Goal: Feedback & Contribution: Contribute content

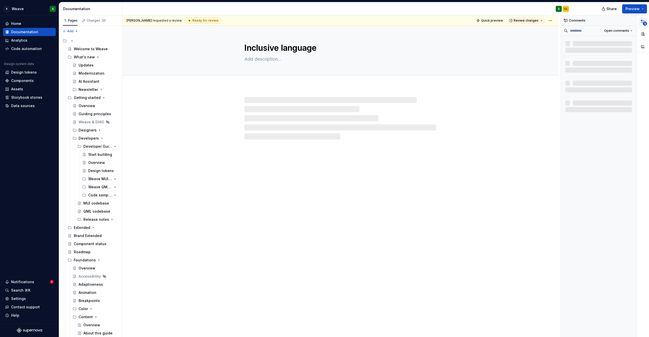
type textarea "*"
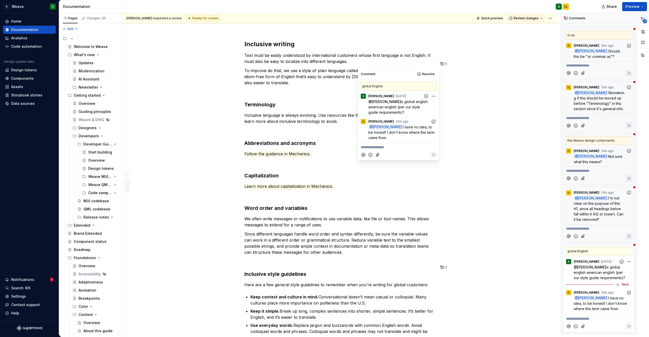
scroll to position [18, 0]
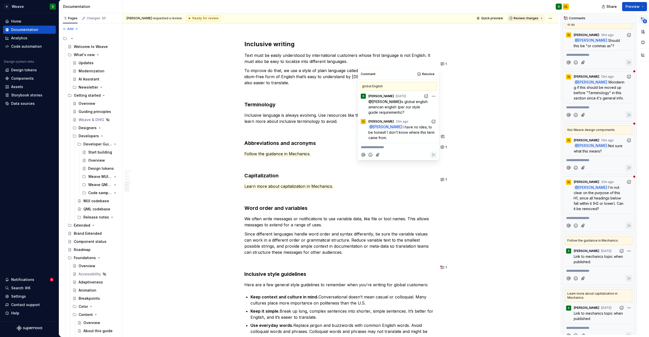
click at [373, 144] on p "**********" at bounding box center [398, 146] width 75 height 5
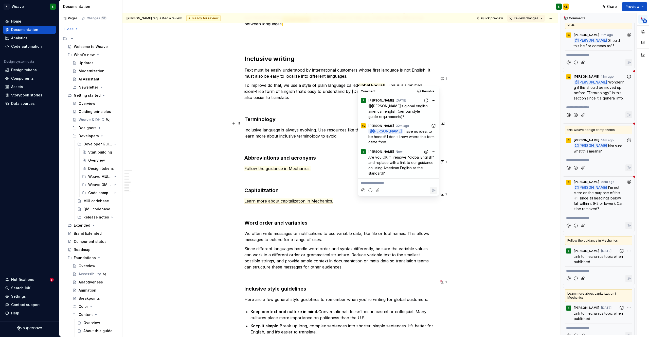
scroll to position [884, 0]
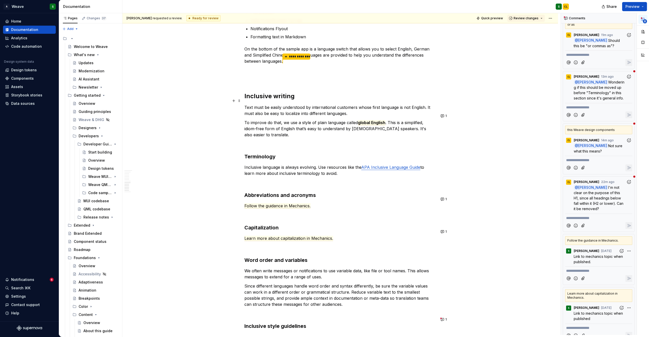
scroll to position [819, 0]
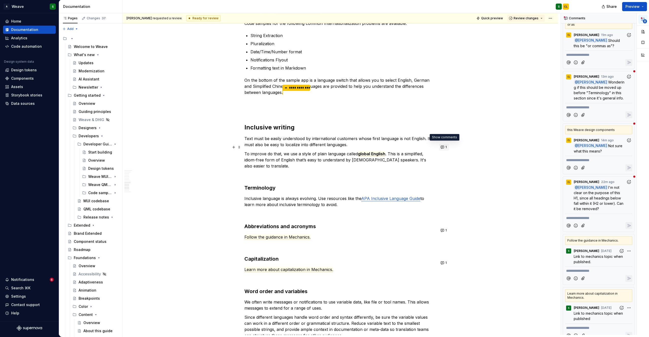
click at [443, 146] on button "1" at bounding box center [444, 146] width 10 height 7
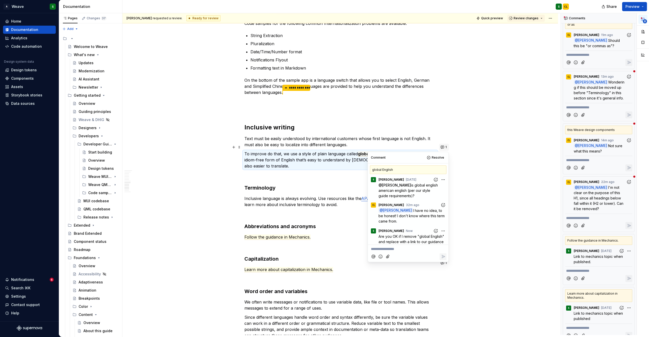
scroll to position [13, 0]
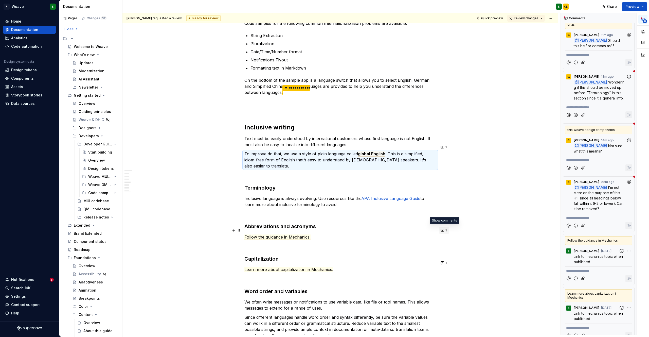
click at [443, 230] on button "1" at bounding box center [444, 230] width 10 height 7
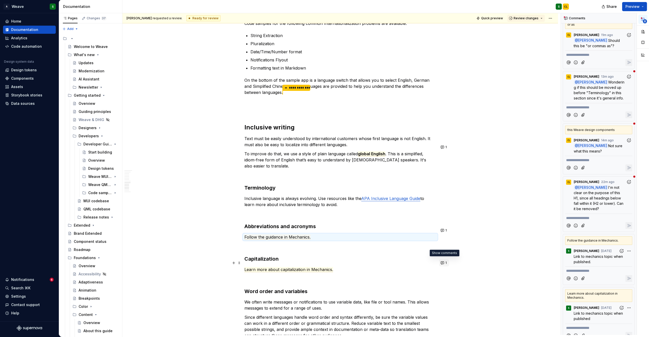
click at [444, 262] on button "1" at bounding box center [444, 262] width 10 height 7
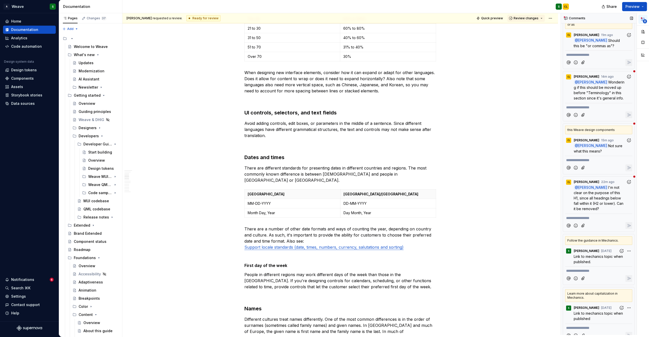
scroll to position [215, 0]
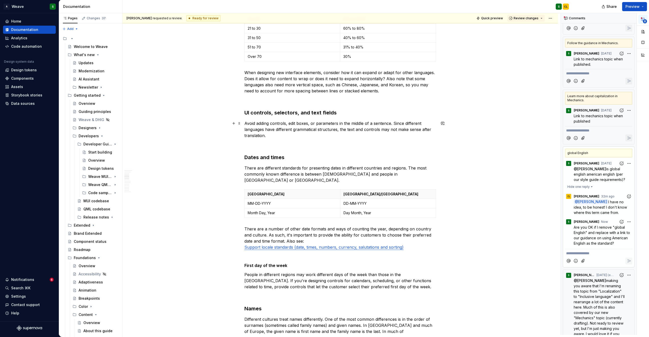
click at [385, 132] on p "Avoid adding controls, edit boxes, or parameters in the middle of a sentence. S…" at bounding box center [340, 129] width 192 height 18
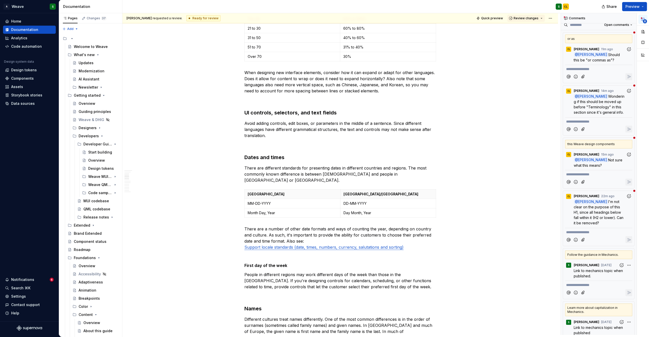
scroll to position [0, 0]
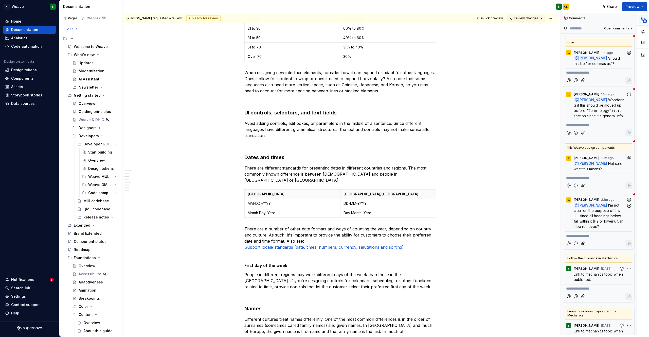
click at [596, 217] on span "I'm not clear on the purpose of this H1, since all headings below fall within i…" at bounding box center [599, 216] width 51 height 26
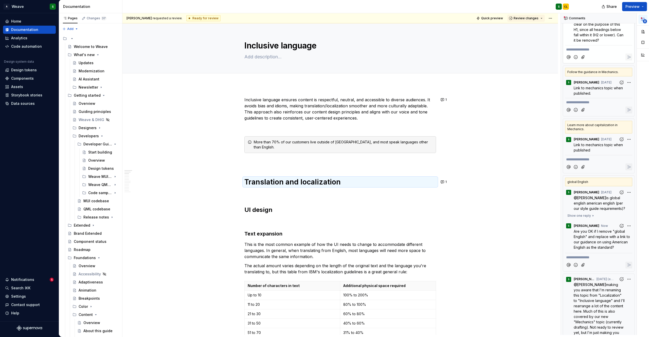
scroll to position [181, 0]
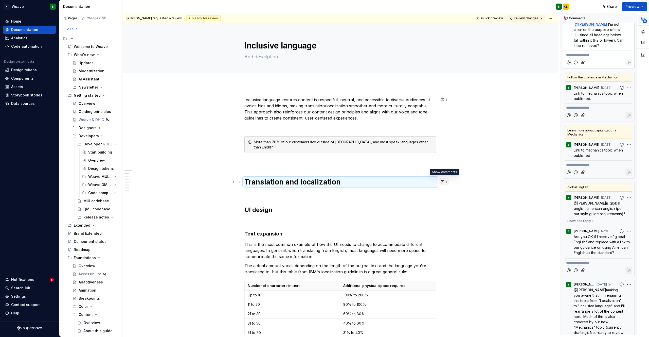
click at [444, 181] on button "1" at bounding box center [444, 181] width 10 height 7
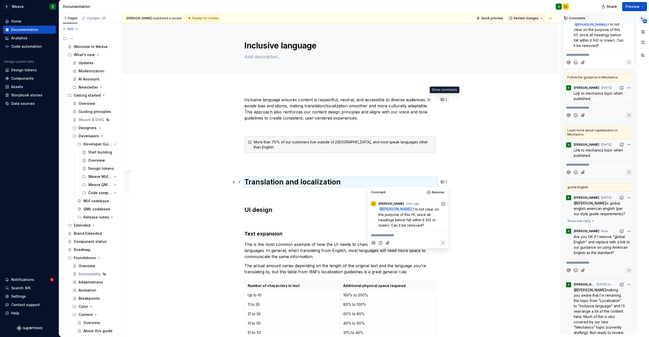
click at [443, 101] on button "1" at bounding box center [444, 99] width 10 height 7
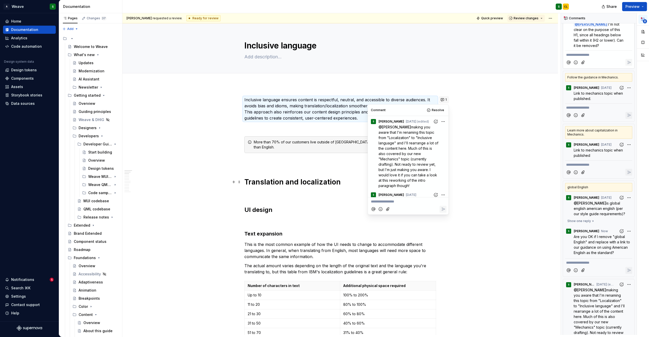
scroll to position [83, 0]
click at [401, 152] on p "@ [PERSON_NAME][EMAIL_ADDRESS][PERSON_NAME][DOMAIN_NAME] @ [PERSON_NAME] @ [PER…" at bounding box center [412, 157] width 68 height 85
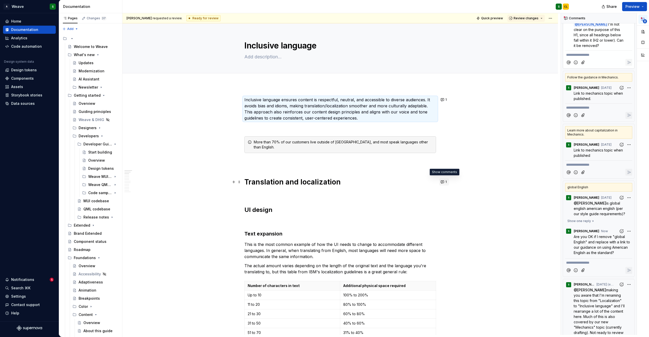
click at [444, 182] on button "1" at bounding box center [444, 181] width 10 height 7
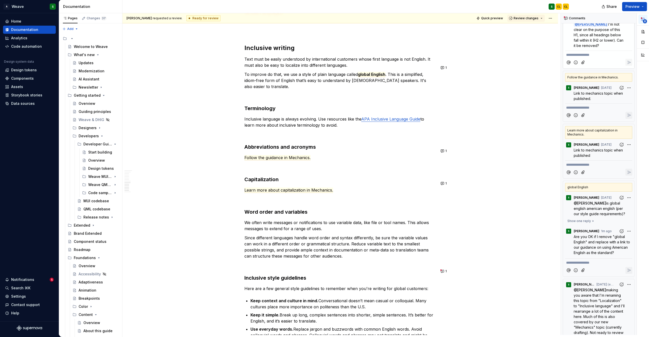
scroll to position [739, 0]
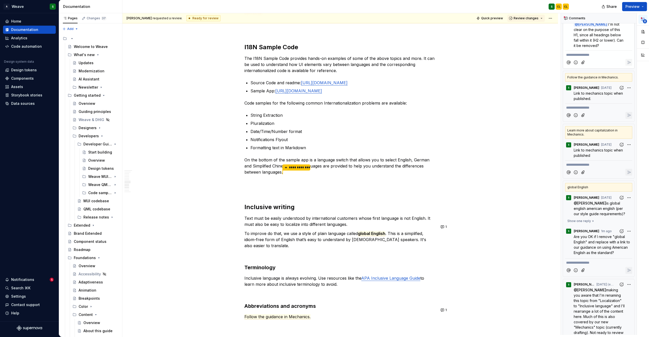
type textarea "*"
click at [269, 203] on h2 "Inclusive writing" at bounding box center [340, 207] width 192 height 8
click at [276, 187] on button "Heading 2" at bounding box center [267, 189] width 24 height 7
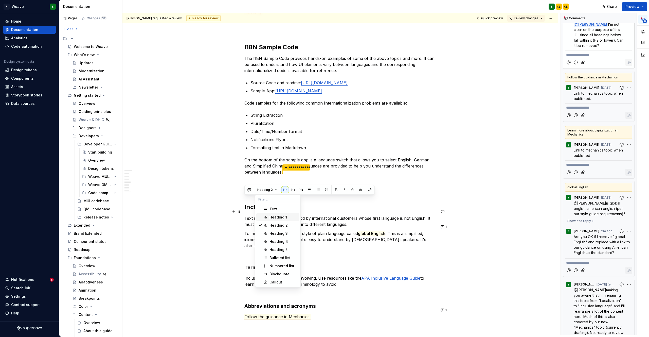
click at [271, 219] on div "Heading 1" at bounding box center [277, 216] width 17 height 5
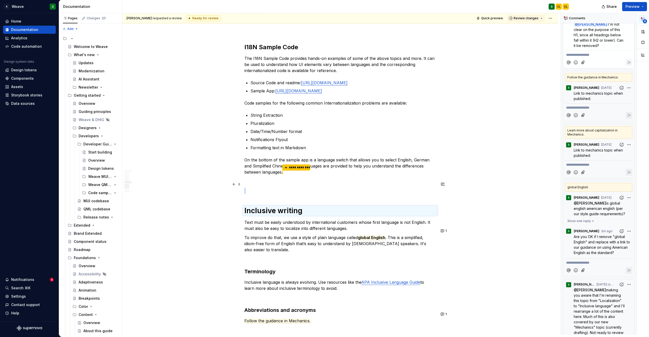
click at [293, 188] on p at bounding box center [340, 191] width 192 height 6
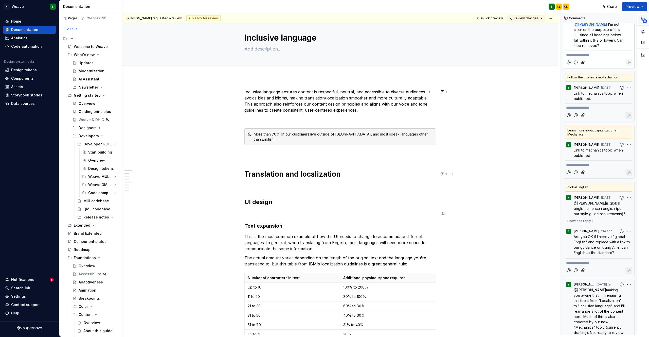
scroll to position [0, 0]
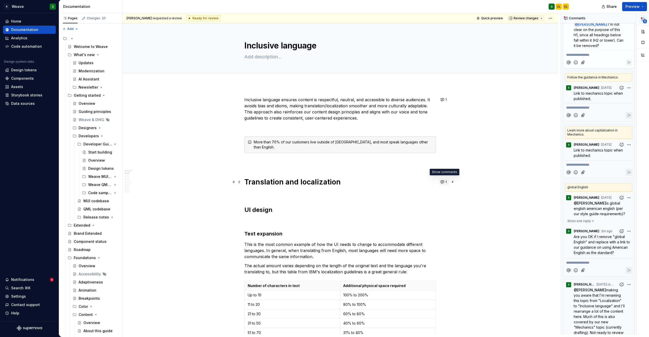
click at [446, 184] on button "1" at bounding box center [444, 181] width 10 height 7
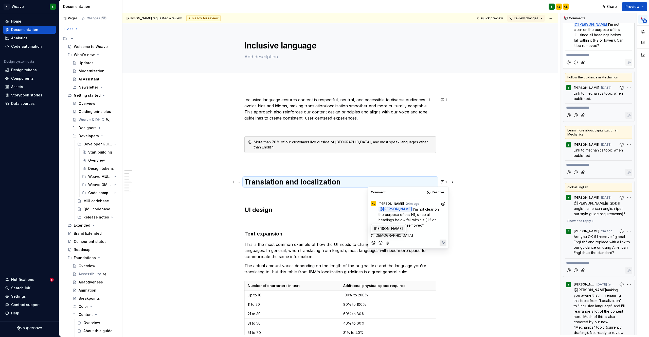
click at [384, 228] on span "[PERSON_NAME]" at bounding box center [388, 228] width 29 height 5
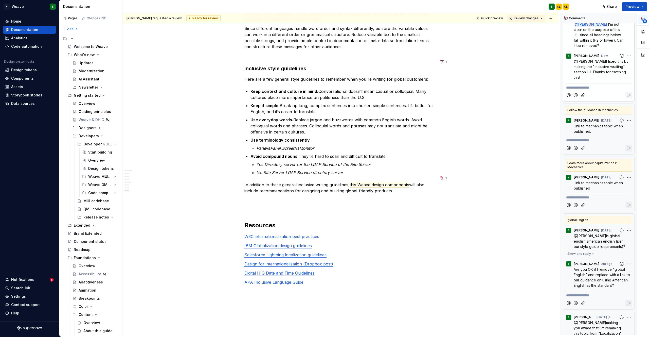
scroll to position [1112, 0]
click at [445, 60] on button "1" at bounding box center [444, 61] width 10 height 7
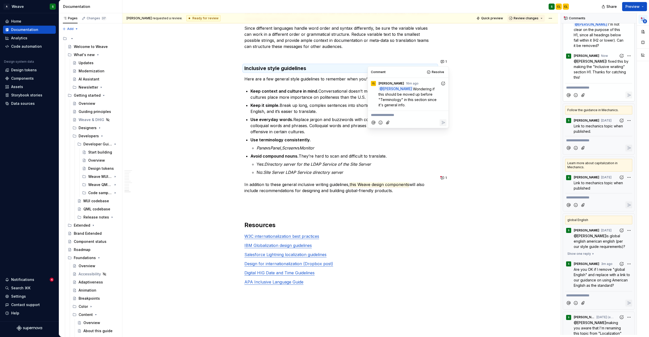
click at [441, 84] on icon "Add reaction" at bounding box center [443, 83] width 4 height 4
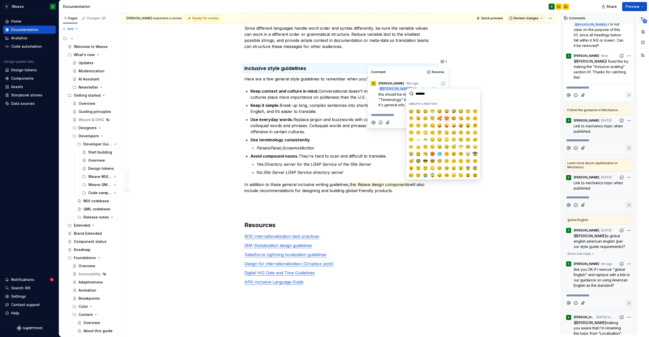
click at [445, 118] on span "😍" at bounding box center [447, 118] width 4 height 5
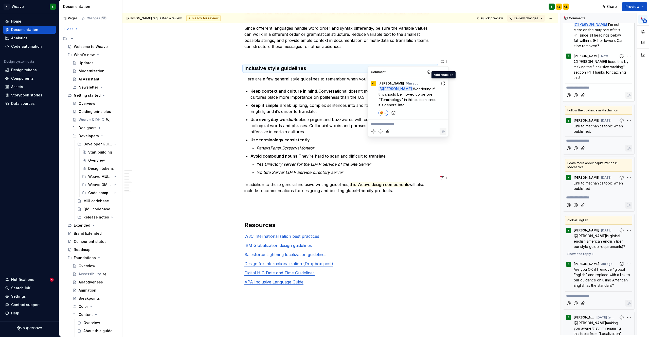
click at [373, 121] on p "**********" at bounding box center [408, 123] width 75 height 5
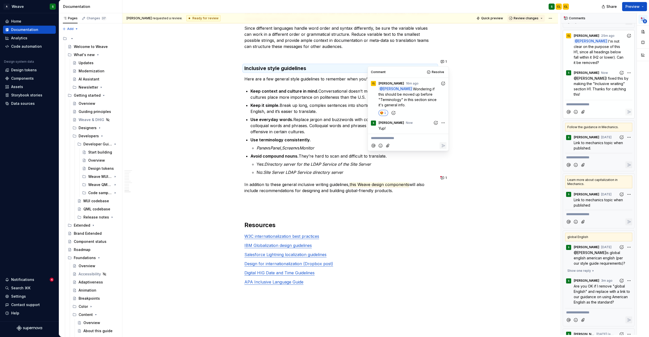
scroll to position [206, 0]
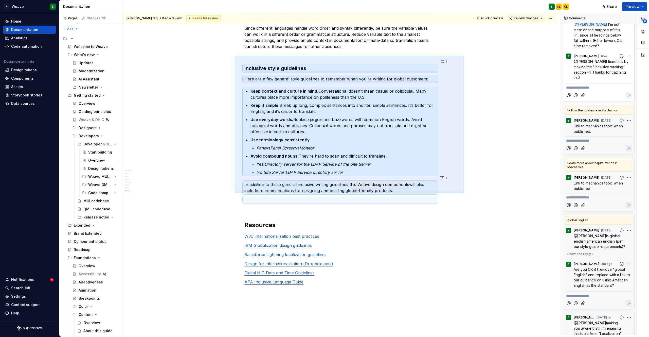
drag, startPoint x: 303, startPoint y: 98, endPoint x: 464, endPoint y: 193, distance: 186.8
click at [464, 193] on div "[PERSON_NAME] requested a review. Ready for review Quick preview Review changes…" at bounding box center [341, 173] width 438 height 321
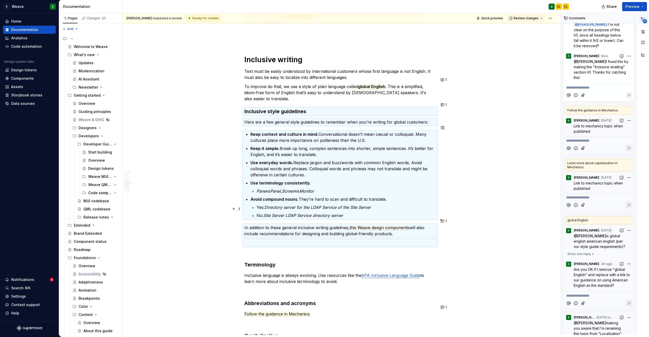
scroll to position [959, 0]
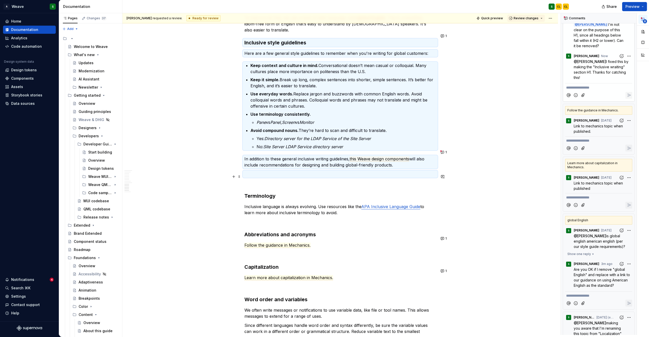
click at [254, 180] on p at bounding box center [340, 183] width 192 height 6
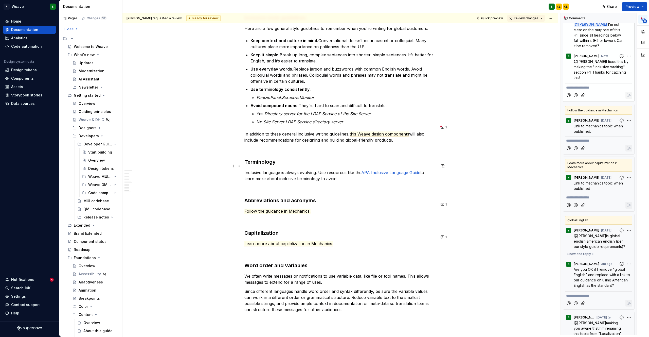
scroll to position [988, 0]
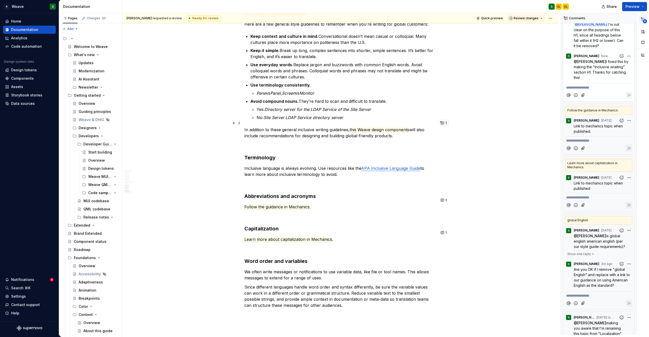
click at [443, 123] on button "1" at bounding box center [444, 122] width 10 height 7
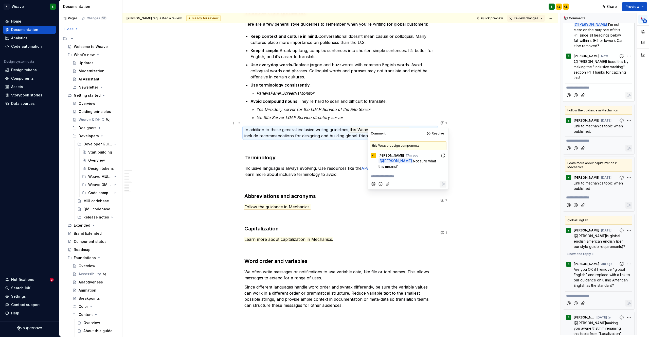
click at [383, 175] on p "**********" at bounding box center [408, 176] width 75 height 5
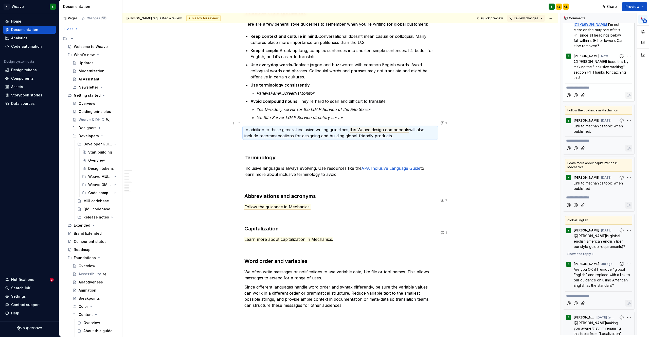
click at [379, 127] on span "this Weave design components" at bounding box center [379, 129] width 60 height 5
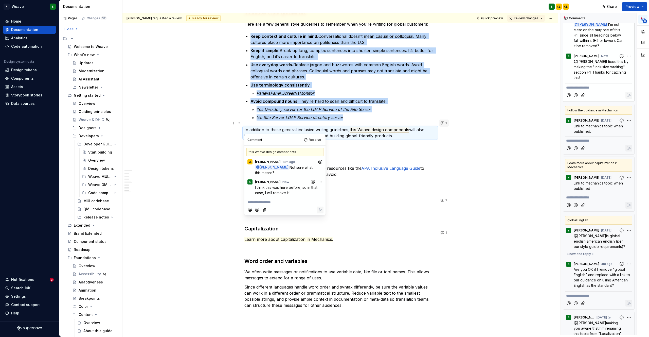
click at [445, 123] on span "1" at bounding box center [445, 123] width 1 height 4
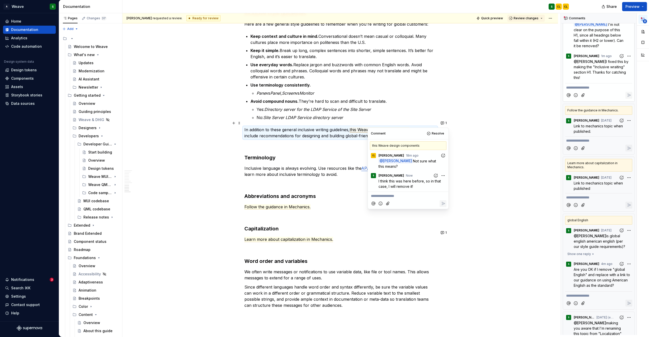
click at [358, 127] on span "this Weave design components" at bounding box center [379, 129] width 60 height 5
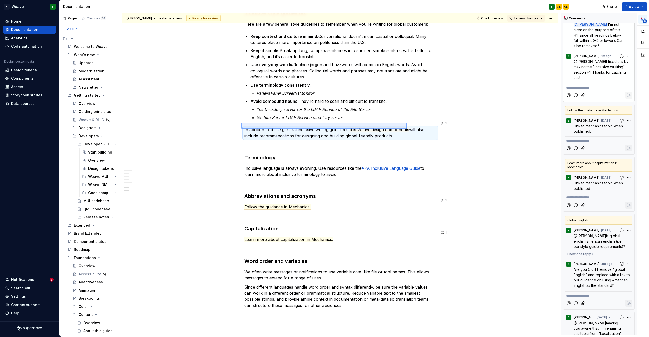
drag, startPoint x: 241, startPoint y: 123, endPoint x: 407, endPoint y: 128, distance: 165.6
click at [407, 128] on div "[PERSON_NAME] requested a review. Ready for review Quick preview Review changes…" at bounding box center [341, 173] width 438 height 321
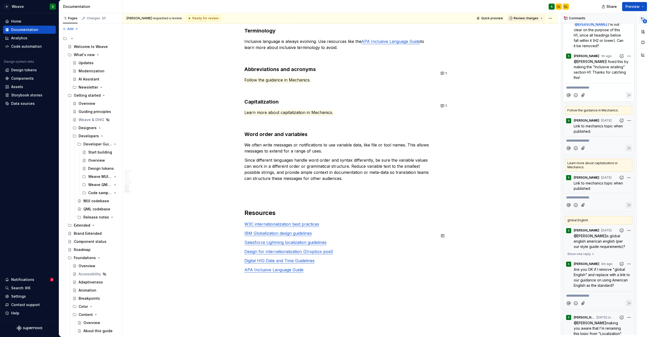
scroll to position [1099, 0]
click at [441, 107] on button "1" at bounding box center [444, 105] width 10 height 7
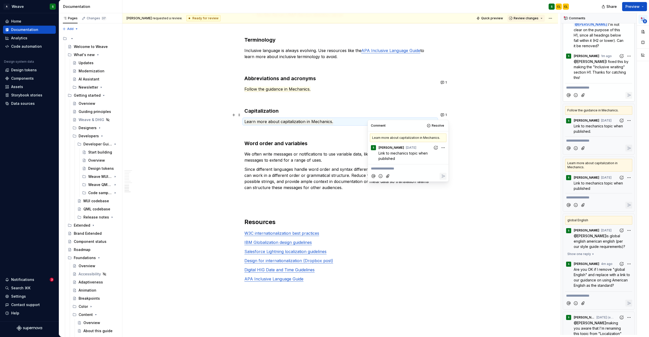
scroll to position [1092, 0]
click at [445, 81] on button "1" at bounding box center [444, 81] width 10 height 7
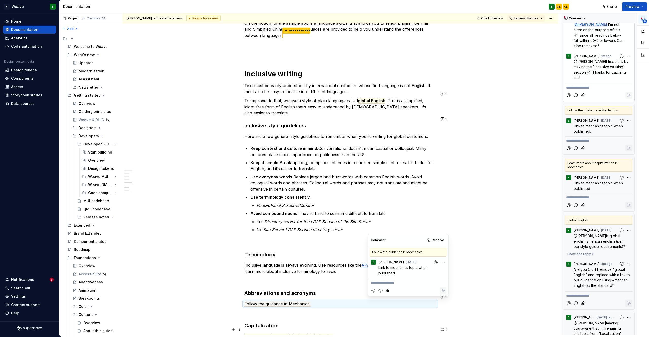
scroll to position [862, 0]
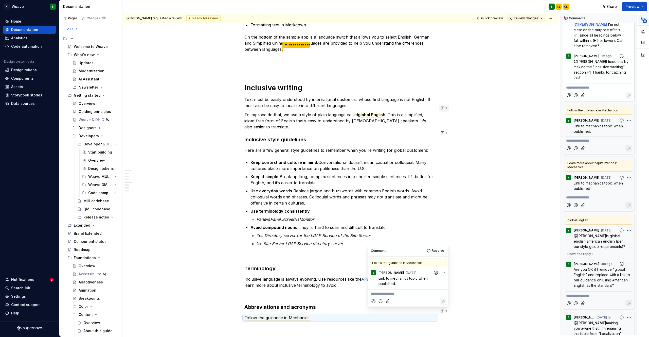
click at [443, 107] on button "1" at bounding box center [444, 107] width 10 height 7
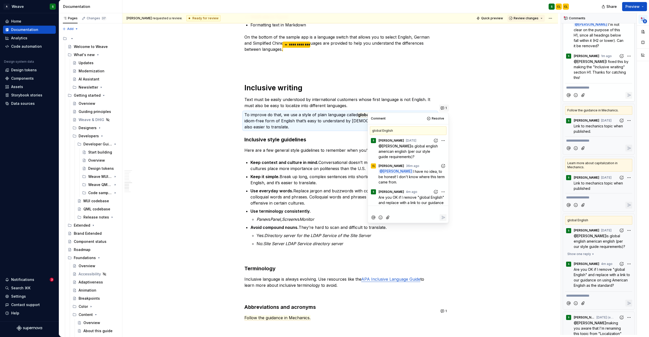
scroll to position [13, 0]
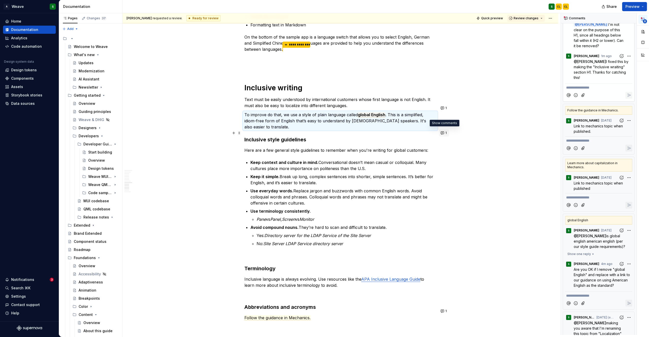
click at [444, 134] on button "1" at bounding box center [444, 132] width 10 height 7
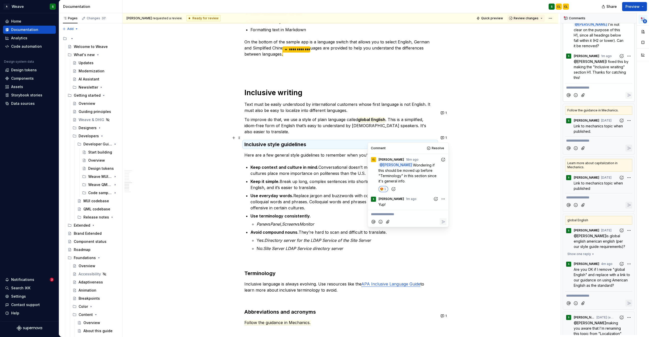
scroll to position [857, 0]
click at [387, 211] on p "**********" at bounding box center [408, 213] width 75 height 5
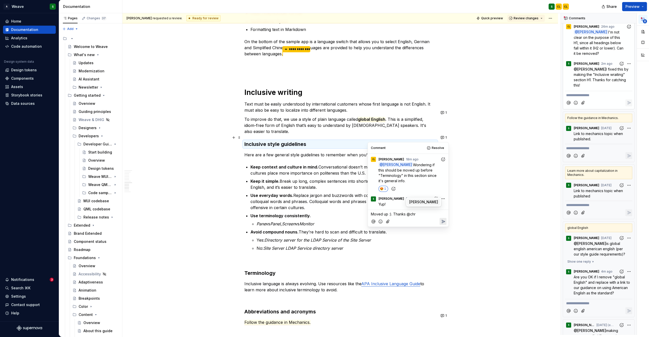
scroll to position [236, 0]
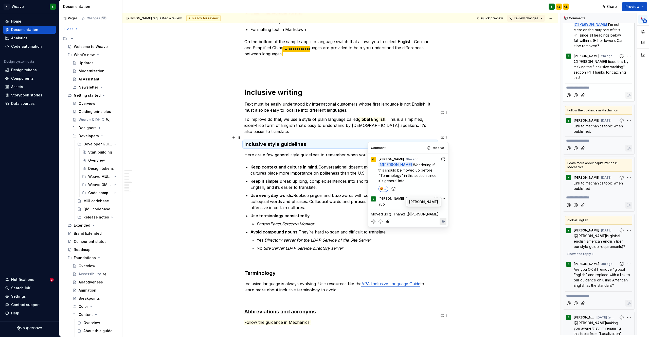
click at [414, 200] on span "[PERSON_NAME]" at bounding box center [423, 201] width 29 height 5
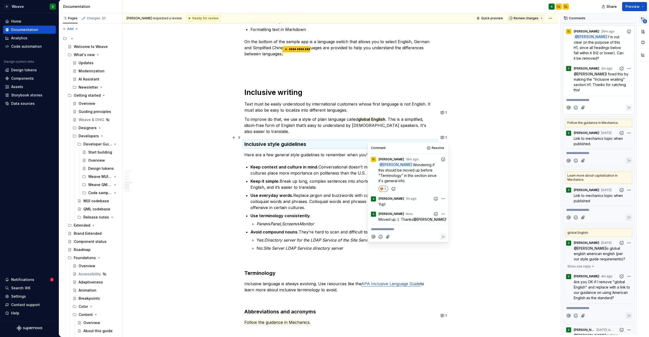
scroll to position [248, 0]
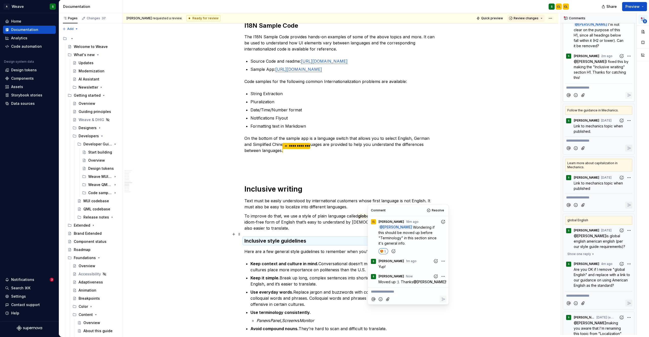
scroll to position [721, 0]
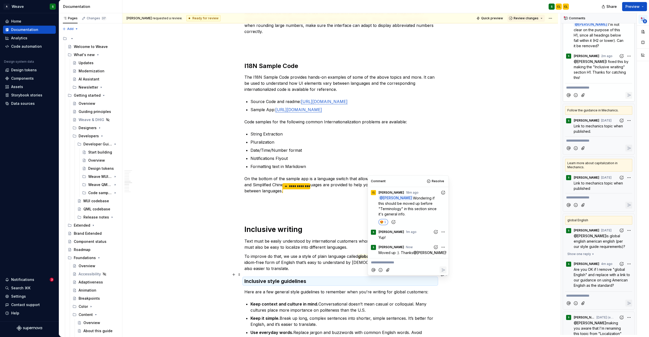
click at [498, 205] on div "Inclusive language ensures content is respectful, neutral, and accessible to di…" at bounding box center [339, 61] width 435 height 1394
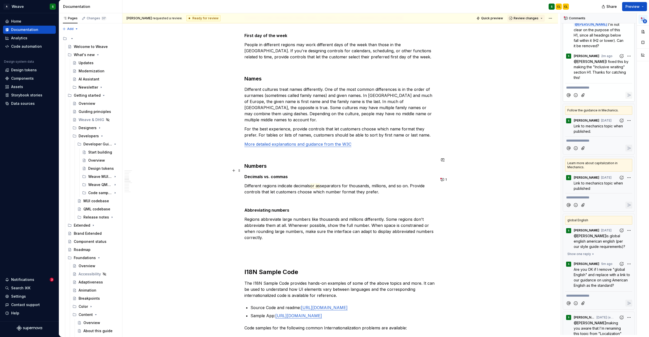
scroll to position [526, 0]
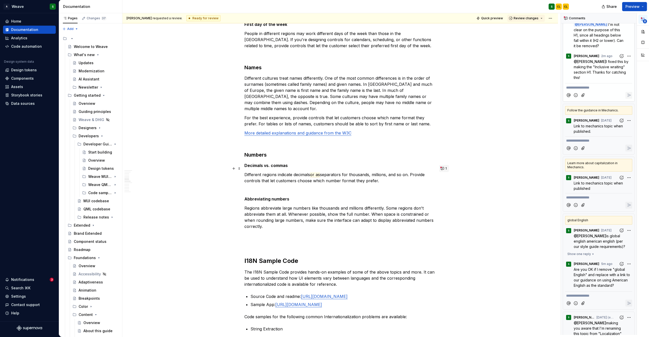
click at [442, 168] on button "1" at bounding box center [444, 168] width 10 height 7
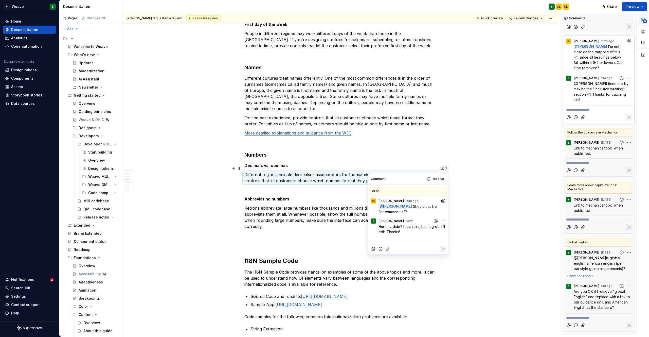
scroll to position [270, 0]
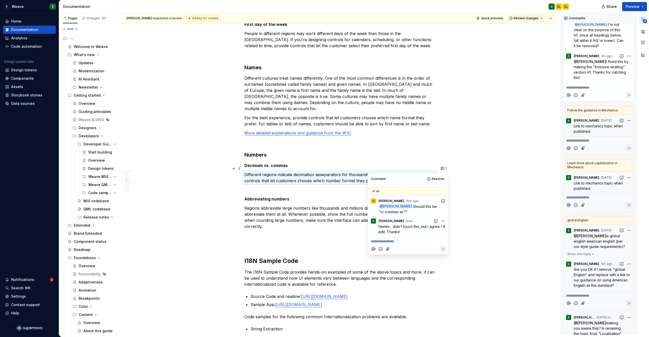
click at [319, 187] on p at bounding box center [340, 190] width 192 height 6
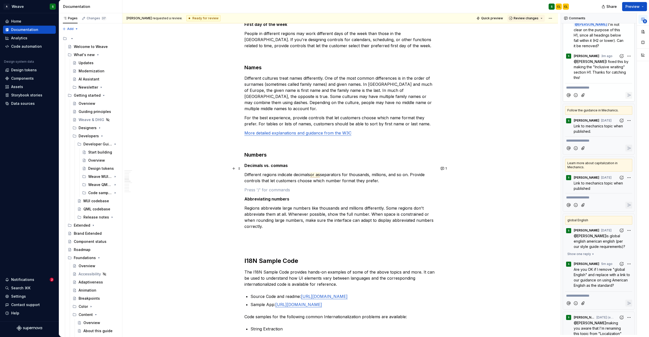
click at [313, 172] on span "or as" at bounding box center [315, 174] width 10 height 5
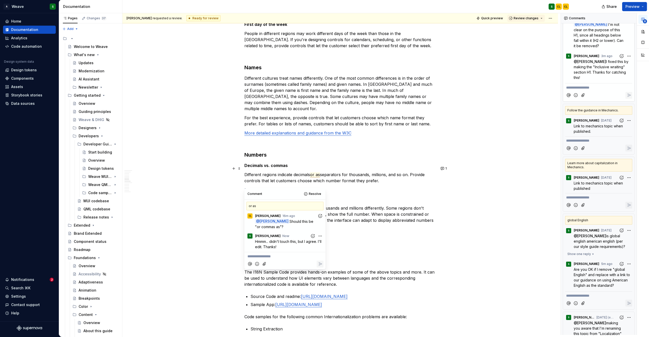
click at [316, 172] on span "or as" at bounding box center [315, 174] width 10 height 5
click at [318, 172] on span "or as" at bounding box center [315, 174] width 10 height 5
click at [317, 172] on span "or as" at bounding box center [315, 174] width 10 height 5
click at [339, 171] on p "Different regions indicate decimals or as separators for thousands, millions, a…" at bounding box center [340, 177] width 192 height 12
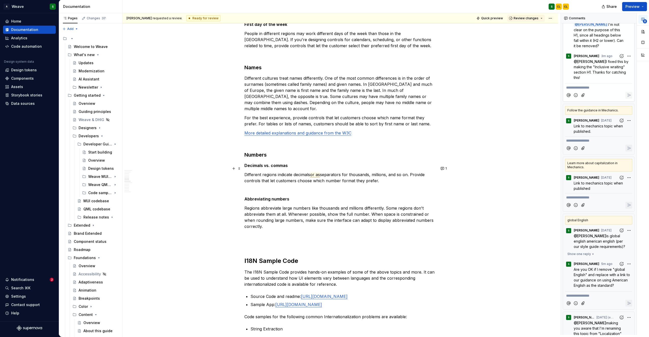
click at [315, 172] on span "or as" at bounding box center [315, 174] width 10 height 5
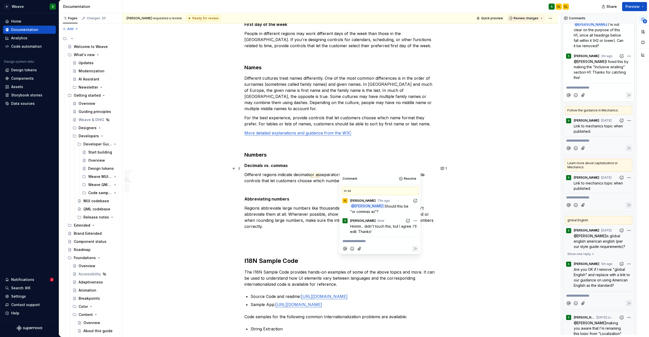
click at [317, 172] on span "or as" at bounding box center [315, 174] width 10 height 5
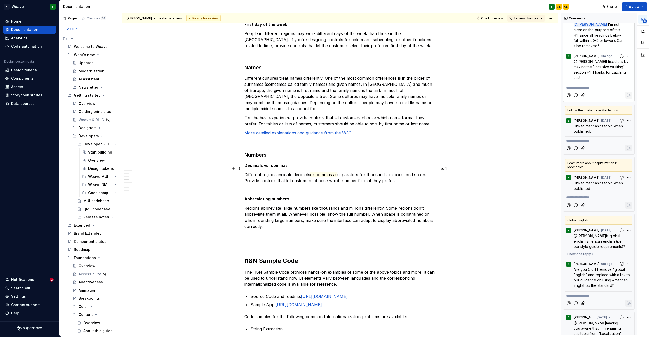
click at [312, 172] on span "or commas as" at bounding box center [323, 174] width 27 height 5
click at [245, 176] on p "Different regions indicate decimals or commas as separators for thousands, mill…" at bounding box center [340, 177] width 192 height 12
click at [262, 176] on p "Different regions indicate decimals or commas as separators for thousands, mill…" at bounding box center [340, 177] width 192 height 12
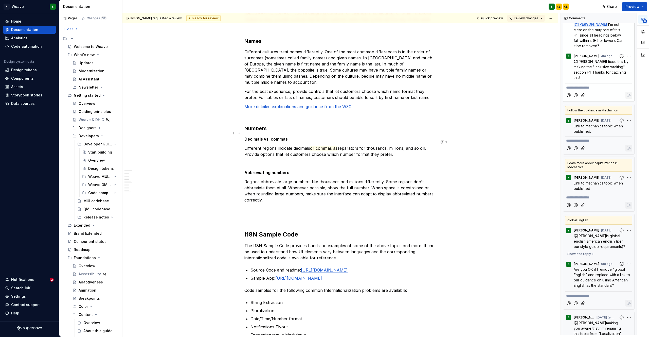
scroll to position [551, 0]
click at [329, 146] on span "or commas as" at bounding box center [323, 148] width 27 height 5
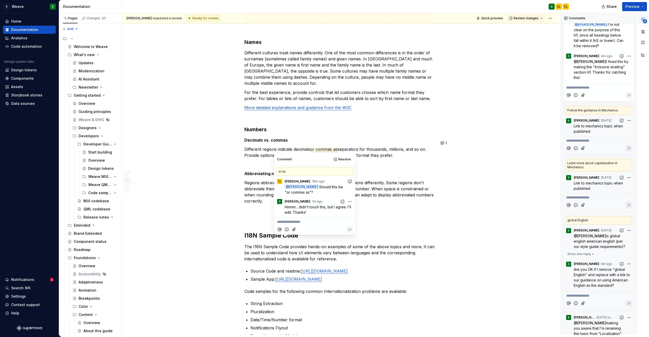
click at [299, 224] on p "**********" at bounding box center [314, 221] width 75 height 5
click at [299, 225] on p "Fixed! Also replaced "control" with "options" in the second sentence." at bounding box center [319, 230] width 68 height 11
click at [215, 209] on div "Inclusive language ensures content is respectful, neutral, and accessible to di…" at bounding box center [339, 230] width 435 height 1394
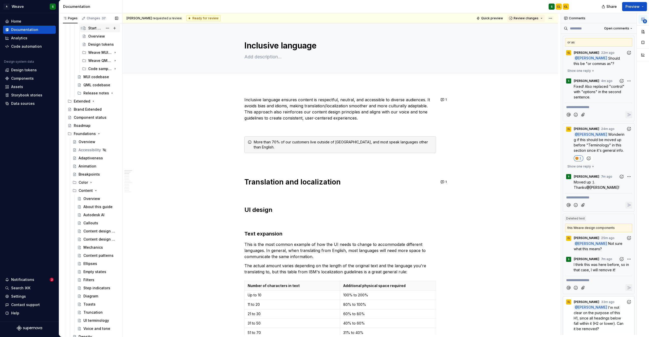
scroll to position [151, 0]
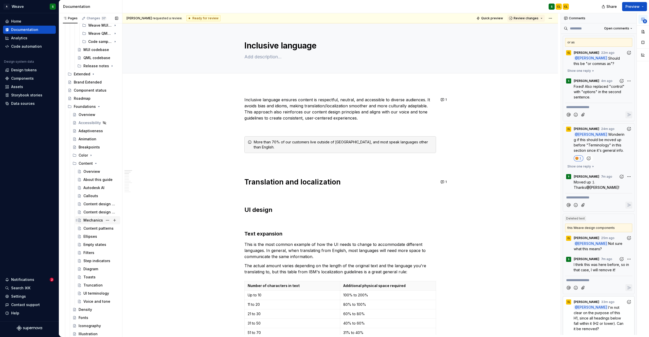
click at [89, 218] on div "Mechanics" at bounding box center [93, 219] width 20 height 5
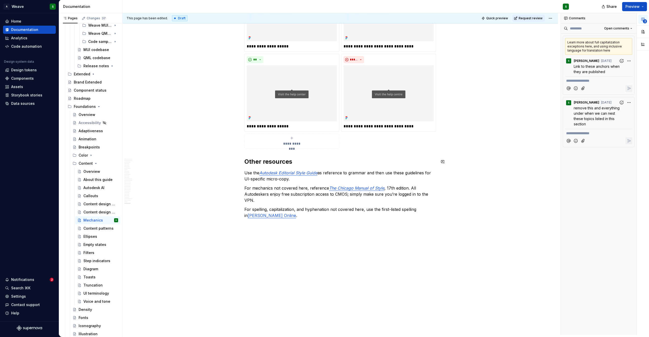
scroll to position [2025, 0]
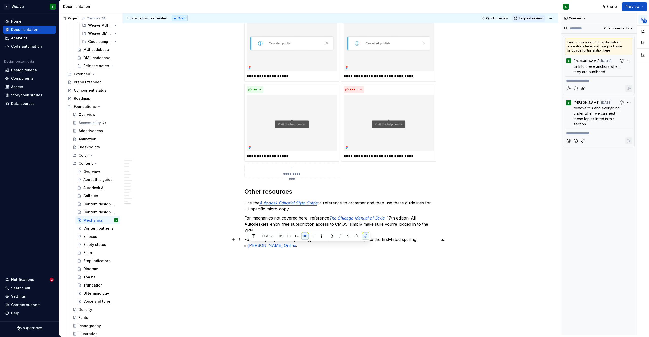
drag, startPoint x: 295, startPoint y: 245, endPoint x: 249, endPoint y: 247, distance: 46.4
click at [249, 247] on link "[PERSON_NAME] Online" at bounding box center [272, 245] width 48 height 5
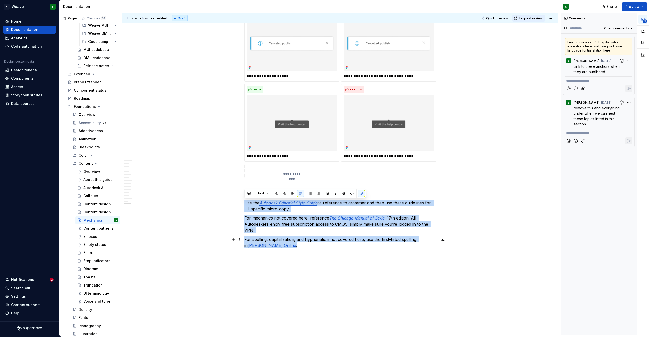
drag, startPoint x: 244, startPoint y: 203, endPoint x: 304, endPoint y: 247, distance: 74.2
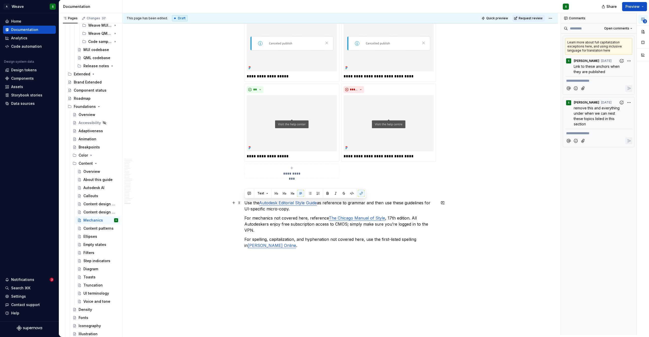
click at [249, 210] on p "Use the Autodesk Editorial Style Guide as reference to grammar and then use the…" at bounding box center [340, 205] width 192 height 12
click at [233, 203] on button "button" at bounding box center [233, 202] width 7 height 7
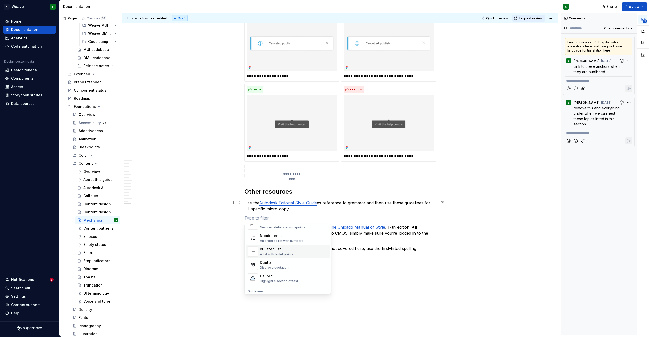
scroll to position [81, 0]
click at [271, 250] on div "Bulleted list" at bounding box center [276, 249] width 33 height 5
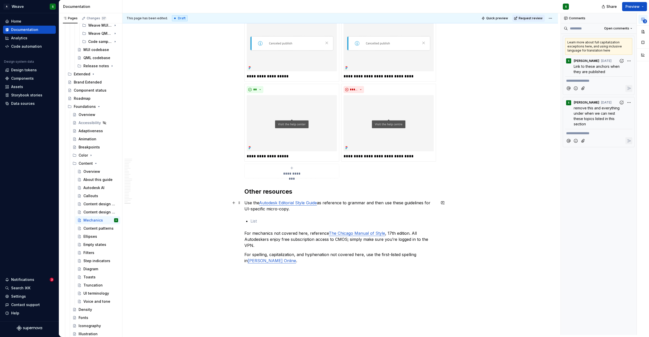
type textarea "*"
drag, startPoint x: 318, startPoint y: 204, endPoint x: 261, endPoint y: 202, distance: 57.1
click at [261, 202] on link "Autodesk Editorial Style Guide" at bounding box center [288, 202] width 58 height 5
copy link "Autodesk Editorial Style Guide"
click at [256, 220] on p at bounding box center [343, 221] width 186 height 6
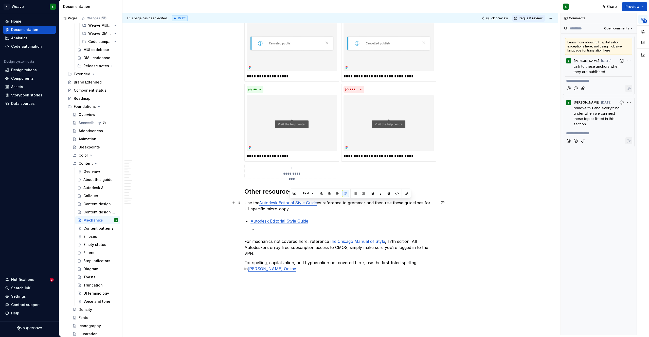
drag, startPoint x: 321, startPoint y: 202, endPoint x: 291, endPoint y: 207, distance: 30.3
click at [291, 207] on p "Use the Autodesk Editorial Style Guide as reference to grammar and then use the…" at bounding box center [340, 205] width 192 height 12
copy p "as reference to grammar and then use these guidelines for UI-specific micro-cop…"
click at [266, 229] on p at bounding box center [345, 229] width 179 height 6
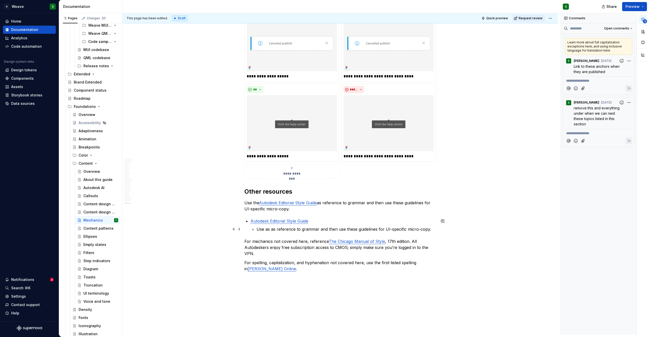
click at [266, 229] on p "Use as as reference to grammar and then use these guidelines for UI-specific mi…" at bounding box center [345, 229] width 179 height 6
drag, startPoint x: 266, startPoint y: 230, endPoint x: 269, endPoint y: 229, distance: 3.7
click at [269, 229] on p "Use as reference to grammar and then use these guidelines for UI-specific micro…" at bounding box center [345, 229] width 179 height 6
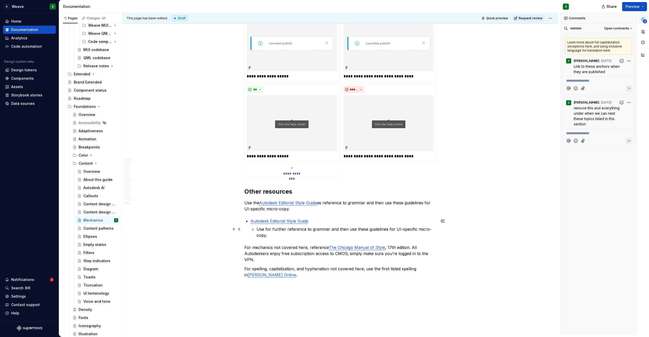
click at [268, 229] on p "Use for further reference to grammar and then use these guidelines for UI-speci…" at bounding box center [345, 232] width 179 height 12
type textarea "*"
click at [308, 229] on p "Use for further reference to grammar and then use these guidelines for UI-speci…" at bounding box center [345, 232] width 179 height 12
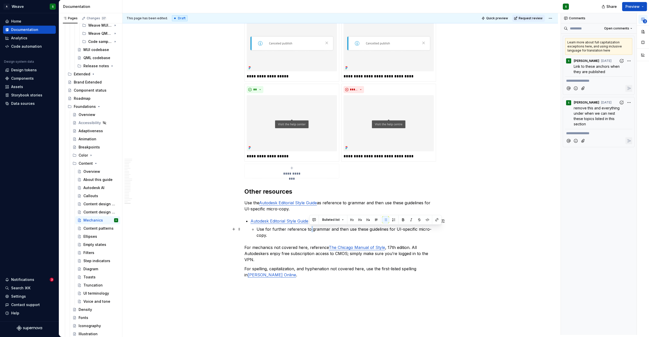
click at [306, 229] on p "Use for further reference to grammar and then use these guidelines for UI-speci…" at bounding box center [345, 232] width 179 height 12
drag, startPoint x: 327, startPoint y: 229, endPoint x: 325, endPoint y: 233, distance: 5.0
click at [325, 233] on p "Use for further reference to grammar and then use these guidelines for UI-speci…" at bounding box center [345, 232] width 179 height 12
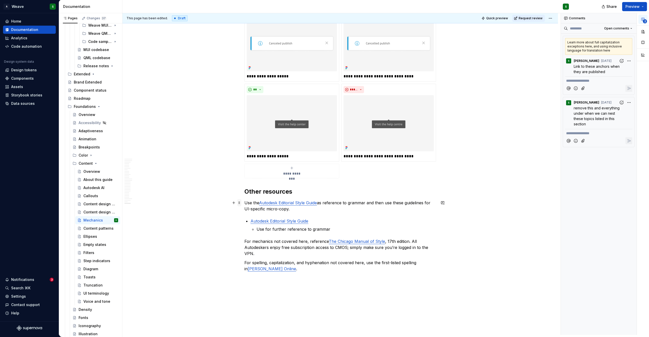
click at [238, 202] on span at bounding box center [239, 202] width 4 height 7
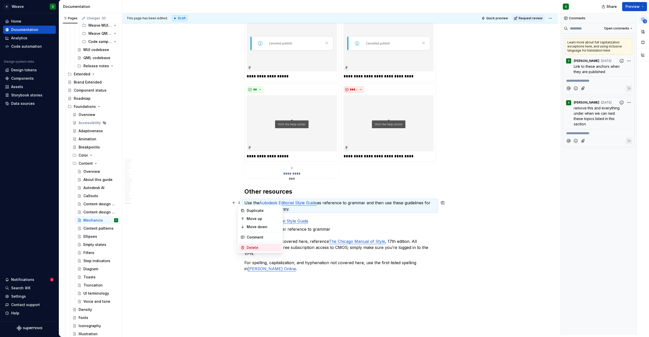
click at [249, 247] on div "Delete" at bounding box center [263, 247] width 33 height 5
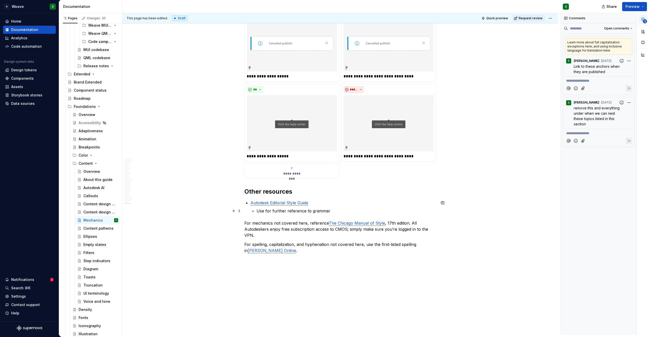
click at [333, 208] on p "Use for further reference to grammar" at bounding box center [345, 211] width 179 height 6
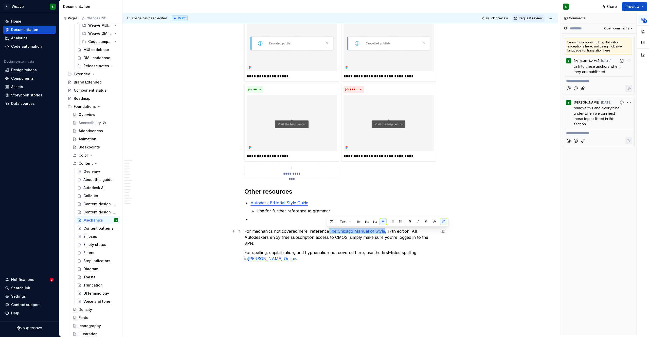
drag, startPoint x: 383, startPoint y: 232, endPoint x: 327, endPoint y: 231, distance: 55.8
click at [327, 231] on p "For mechanics not covered here, reference The Chicago Manual of Style , 17th ed…" at bounding box center [340, 237] width 192 height 18
drag, startPoint x: 407, startPoint y: 232, endPoint x: 328, endPoint y: 231, distance: 78.3
click at [328, 231] on p "For mechanics not covered here, reference The Chicago Manual of Style , 17th ed…" at bounding box center [340, 237] width 192 height 18
copy p "The Chicago Manual of Style , 17th edition"
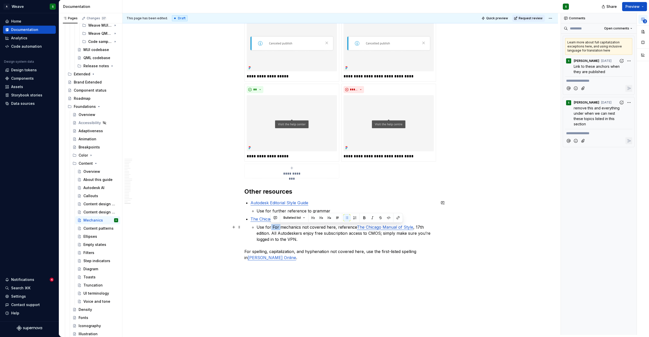
drag, startPoint x: 270, startPoint y: 227, endPoint x: 279, endPoint y: 227, distance: 8.4
click at [279, 227] on p "Use for For mechanics not covered here, reference The Chicago Manual of Style ,…" at bounding box center [345, 233] width 179 height 18
click at [320, 229] on p "Use for mechanics not covered here, reference The Chicago Manual of Style , 17t…" at bounding box center [345, 233] width 179 height 18
drag, startPoint x: 341, startPoint y: 228, endPoint x: 268, endPoint y: 232, distance: 73.1
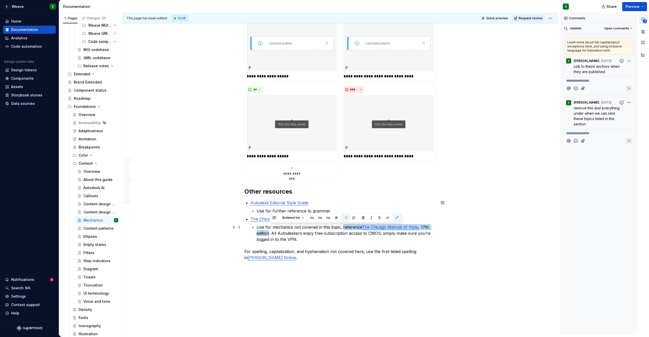
click at [268, 232] on p "Use for mechanics not covered in this topic, reference The Chicago Manual of St…" at bounding box center [345, 233] width 179 height 18
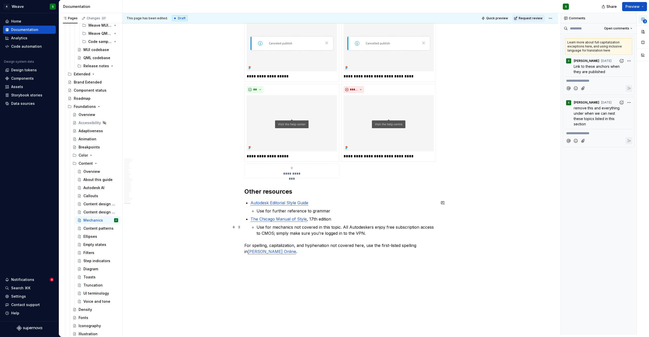
click at [364, 232] on p "Use for mechanics not covered in this topic. All Autodeskers enjoy free subscri…" at bounding box center [345, 230] width 179 height 12
drag, startPoint x: 282, startPoint y: 260, endPoint x: 250, endPoint y: 260, distance: 31.7
click at [250, 260] on p "For spelling, capitalization, and hyphenation not covered here, use the first-l…" at bounding box center [340, 256] width 192 height 12
click at [253, 239] on p at bounding box center [343, 241] width 186 height 6
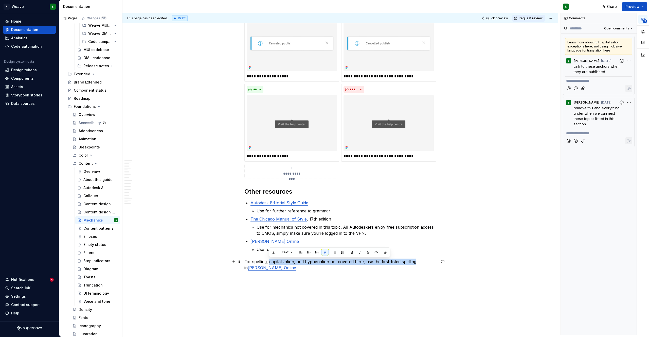
drag, startPoint x: 269, startPoint y: 262, endPoint x: 414, endPoint y: 262, distance: 145.0
click at [414, 262] on p "For spelling, capitalization, and hyphenation not covered here, use the first-l…" at bounding box center [340, 264] width 192 height 12
copy p "capitalization, and hyphenation not covered here, use the first-listed spelling"
click at [315, 245] on li "[PERSON_NAME] Online Use for spelling" at bounding box center [343, 245] width 186 height 14
click at [299, 250] on p "Use for spelling" at bounding box center [345, 249] width 179 height 6
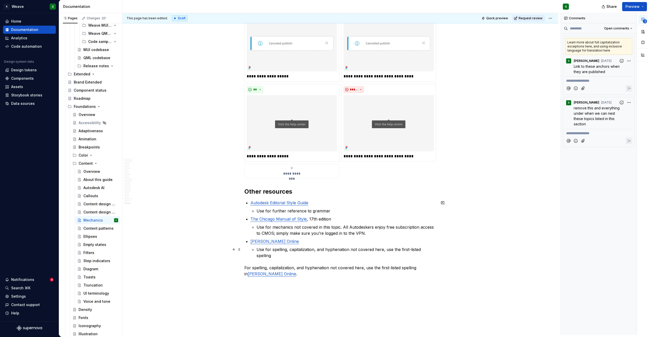
click at [375, 250] on p "Use for spelling, capitalization, and hyphenation not covered here, use the fir…" at bounding box center [345, 252] width 179 height 12
drag, startPoint x: 395, startPoint y: 250, endPoint x: 400, endPoint y: 250, distance: 4.8
click at [400, 250] on p "Use for spelling, capitalization, and hyphenation not covered in this topic, us…" at bounding box center [345, 252] width 179 height 12
click at [362, 234] on p "Use for mechanics not covered in this topic. All Autodeskers enjoy free subscri…" at bounding box center [345, 230] width 179 height 12
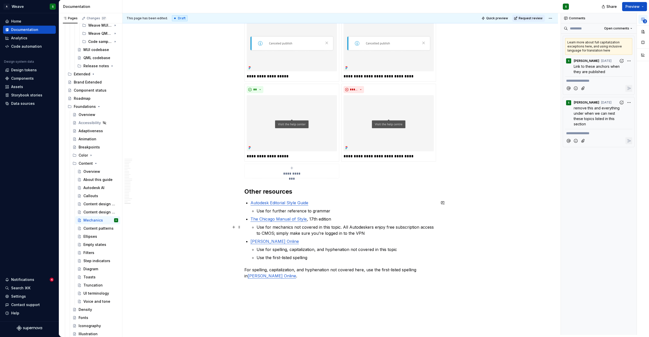
click at [342, 227] on p "Use for mechanics not covered in this topic. All Autodeskers enjoy free subscri…" at bounding box center [345, 230] width 179 height 12
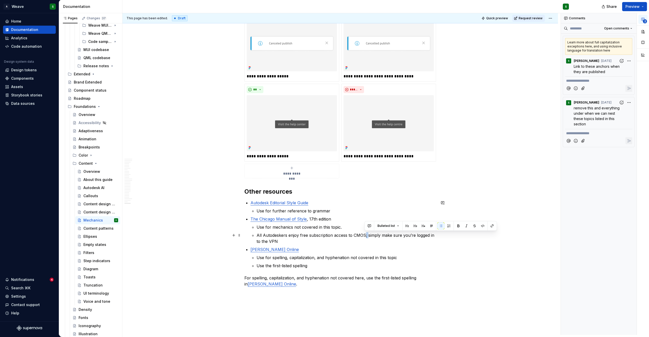
drag, startPoint x: 364, startPoint y: 235, endPoint x: 367, endPoint y: 235, distance: 3.1
click at [367, 235] on p "All Autodeskers enjoy free subscription access to CMOS; simply make sure you’re…" at bounding box center [345, 238] width 179 height 12
click at [238, 279] on span at bounding box center [239, 277] width 4 height 7
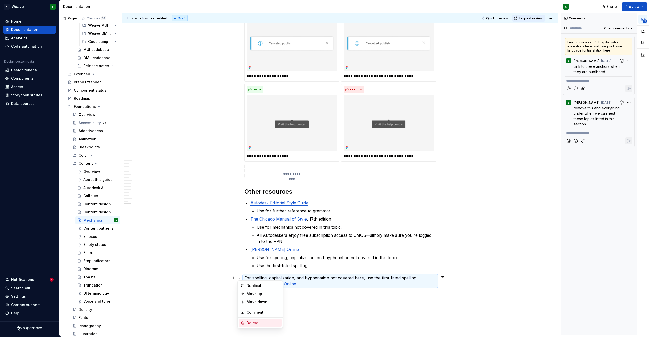
click at [250, 323] on div "Delete" at bounding box center [263, 322] width 33 height 5
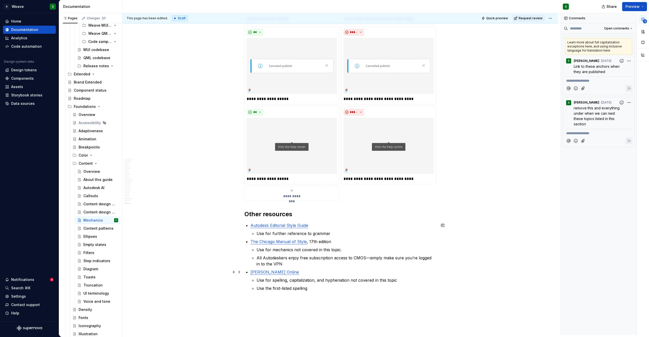
scroll to position [2002, 0]
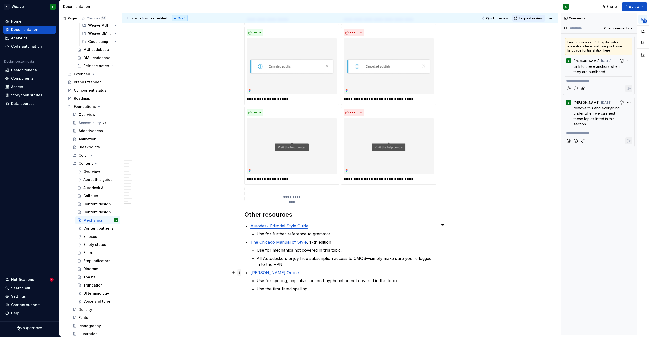
click at [240, 274] on span at bounding box center [239, 272] width 4 height 7
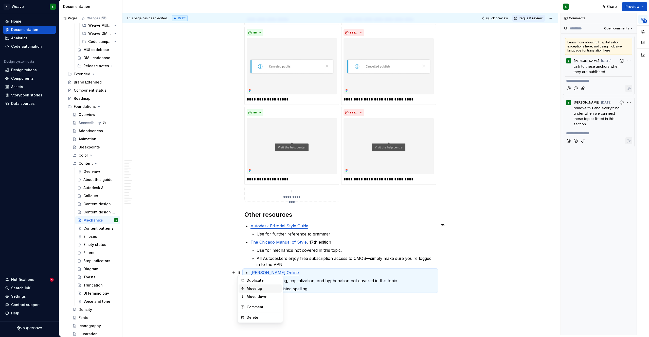
click at [252, 287] on div "Move up" at bounding box center [263, 288] width 33 height 5
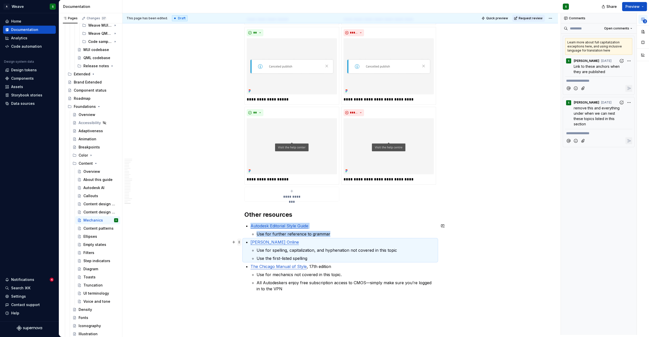
click at [240, 241] on span at bounding box center [239, 241] width 4 height 7
click at [250, 258] on div "Move up" at bounding box center [263, 257] width 33 height 5
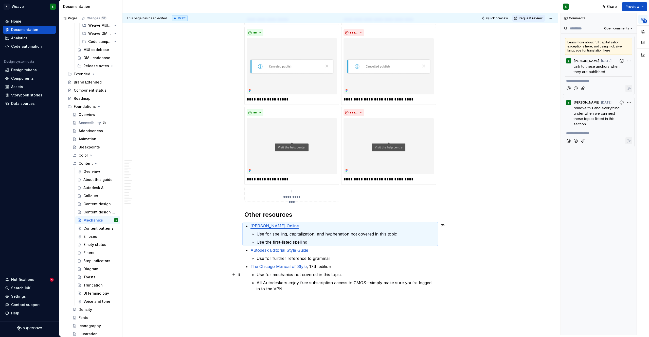
click at [343, 274] on p "Use for mechanics not covered in this topic." at bounding box center [345, 274] width 179 height 6
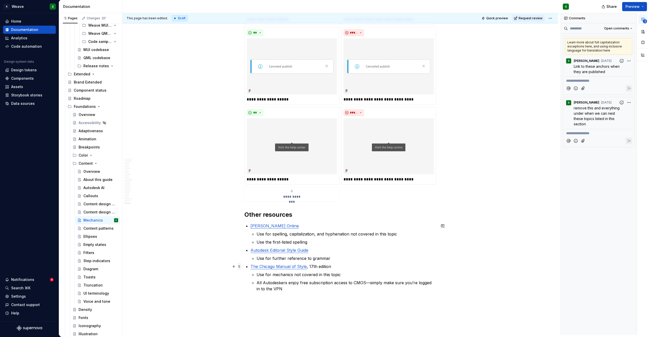
click at [237, 267] on span at bounding box center [239, 266] width 4 height 7
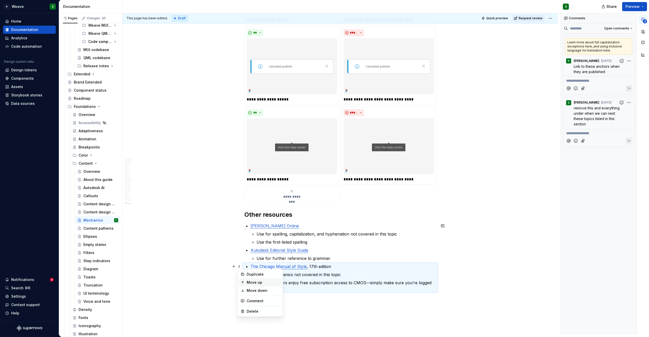
click at [250, 281] on div "Move up" at bounding box center [263, 282] width 33 height 5
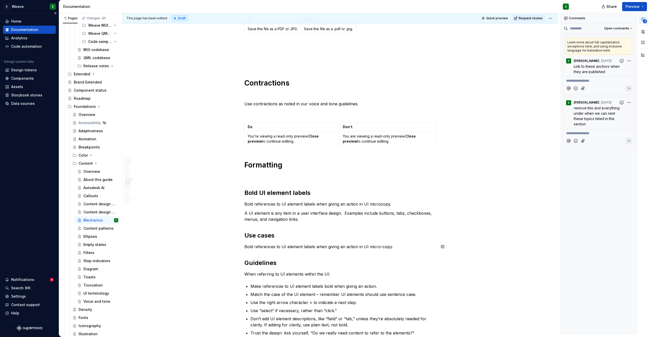
scroll to position [1038, 0]
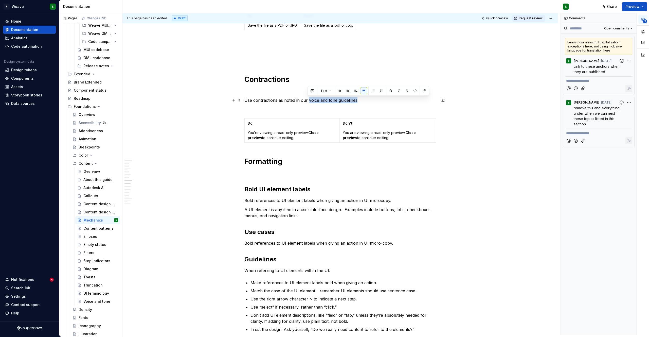
drag, startPoint x: 308, startPoint y: 100, endPoint x: 356, endPoint y: 99, distance: 47.9
click at [356, 99] on p "Use contractions as noted in our voice and tone guidelines." at bounding box center [340, 100] width 192 height 6
click at [442, 101] on button "button" at bounding box center [442, 100] width 7 height 7
click at [441, 118] on icon "Send" at bounding box center [440, 116] width 5 height 5
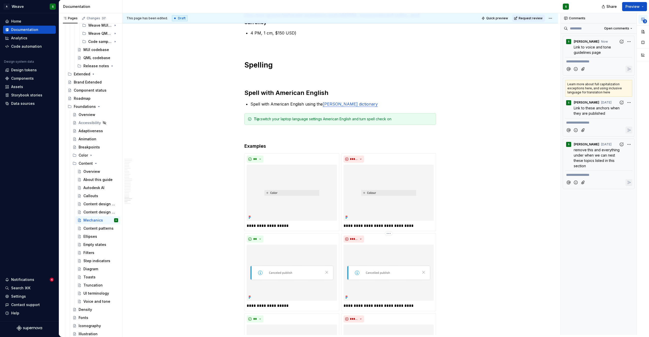
scroll to position [2067, 0]
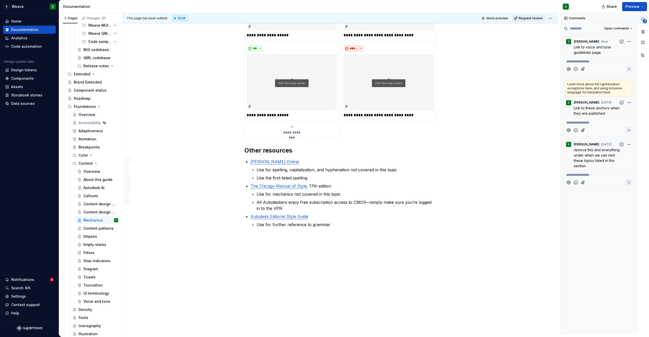
click at [331, 194] on p "Use for mechanics not covered in this topic" at bounding box center [345, 194] width 179 height 6
drag, startPoint x: 376, startPoint y: 170, endPoint x: 394, endPoint y: 170, distance: 18.2
click at [394, 170] on p "Use for spelling, capitalization, and hyphenation not covered in this topic" at bounding box center [345, 170] width 179 height 6
click at [373, 169] on p "Use for spelling, capitalization, and hyphenation not coveredon this page" at bounding box center [345, 170] width 179 height 6
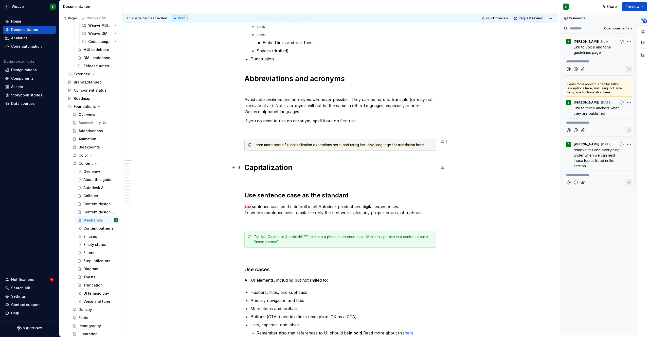
scroll to position [0, 0]
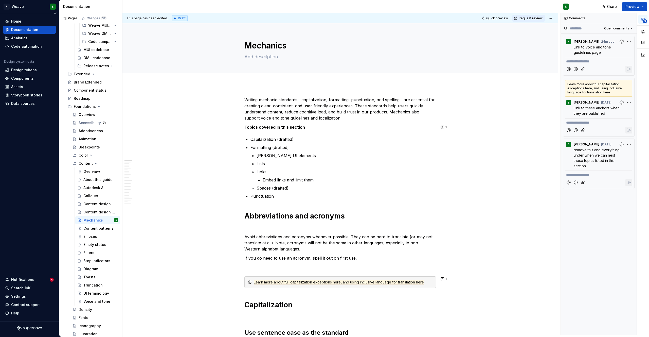
type textarea "*"
